Goal: Task Accomplishment & Management: Use online tool/utility

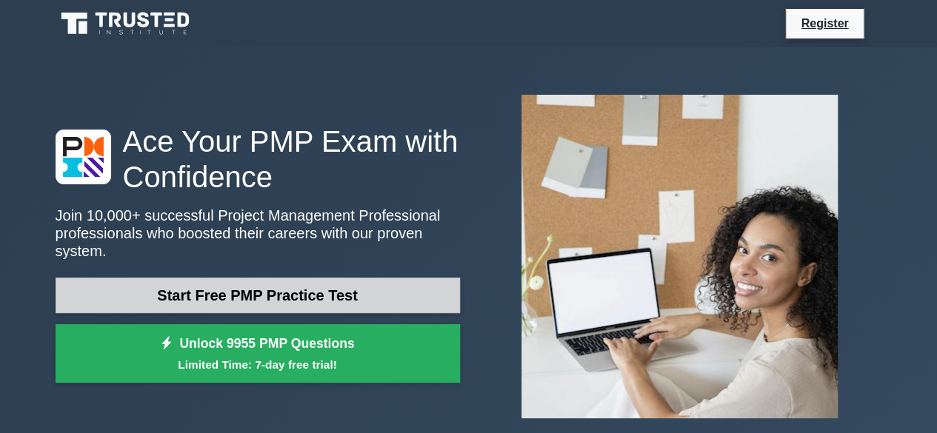
drag, startPoint x: 0, startPoint y: 0, endPoint x: 312, endPoint y: 299, distance: 431.7
click at [312, 299] on link "Start Free PMP Practice Test" at bounding box center [258, 296] width 404 height 36
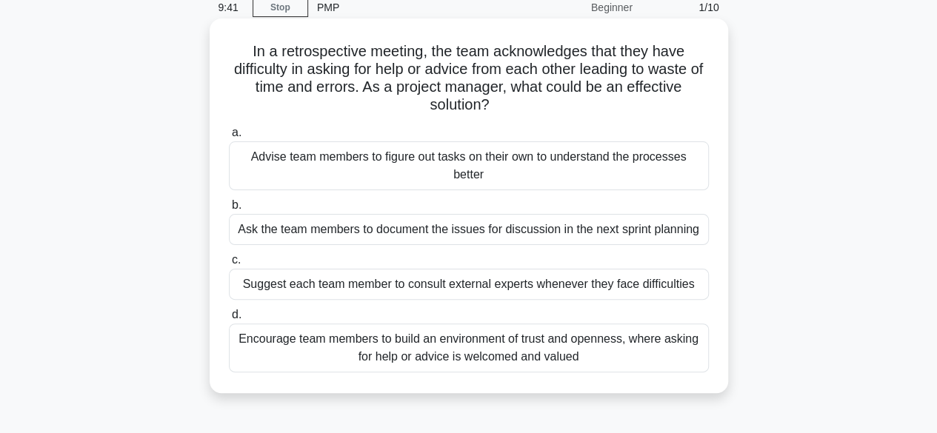
scroll to position [60, 0]
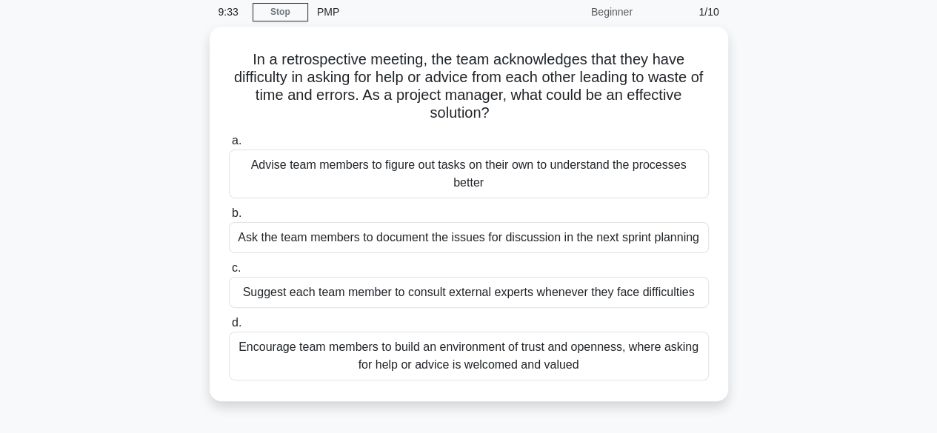
click at [802, 209] on div "In a retrospective meeting, the team acknowledges that they have difficulty in …" at bounding box center [469, 223] width 845 height 393
